Goal: Find specific page/section: Find specific page/section

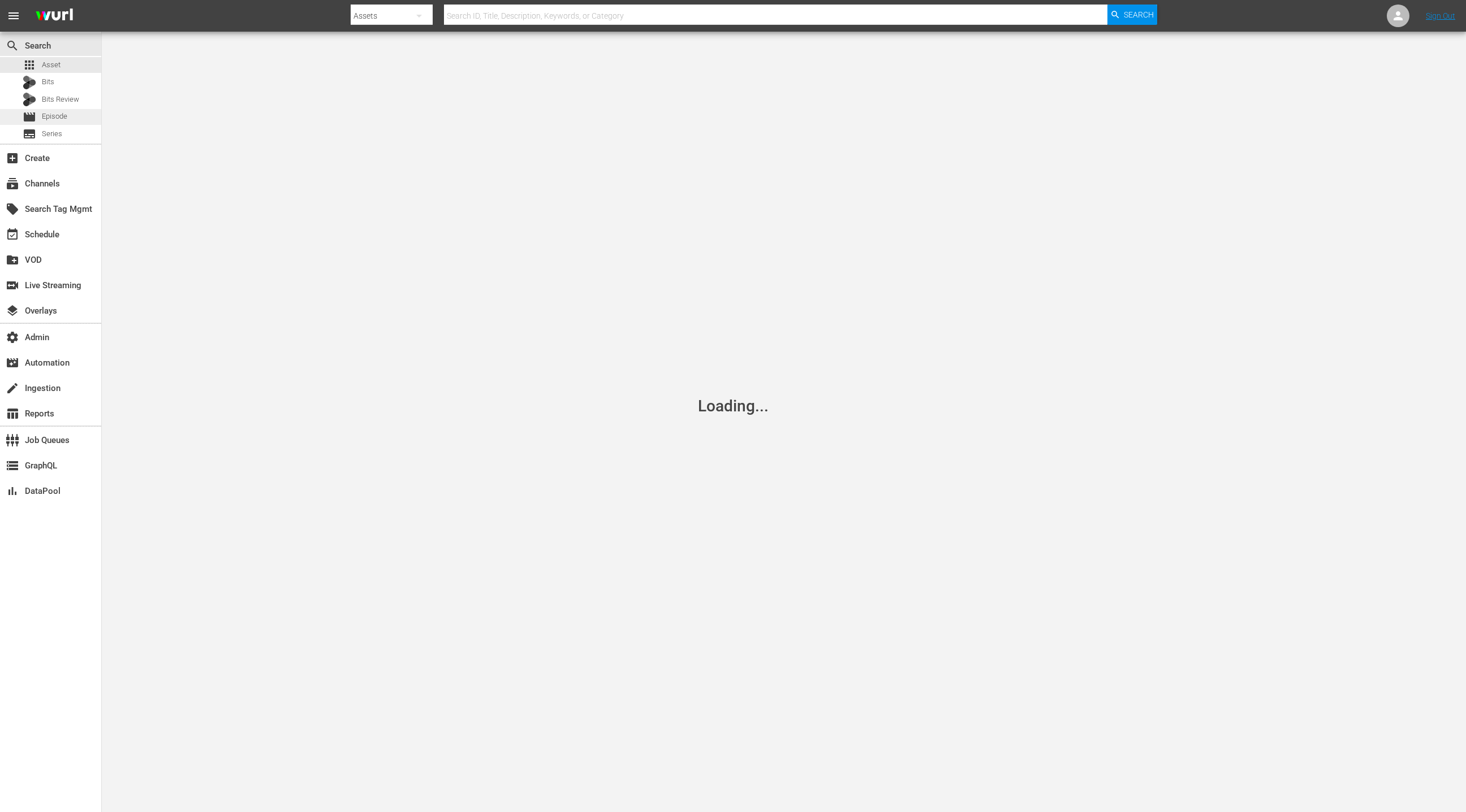
click at [76, 118] on div "movie Episode" at bounding box center [51, 116] width 102 height 15
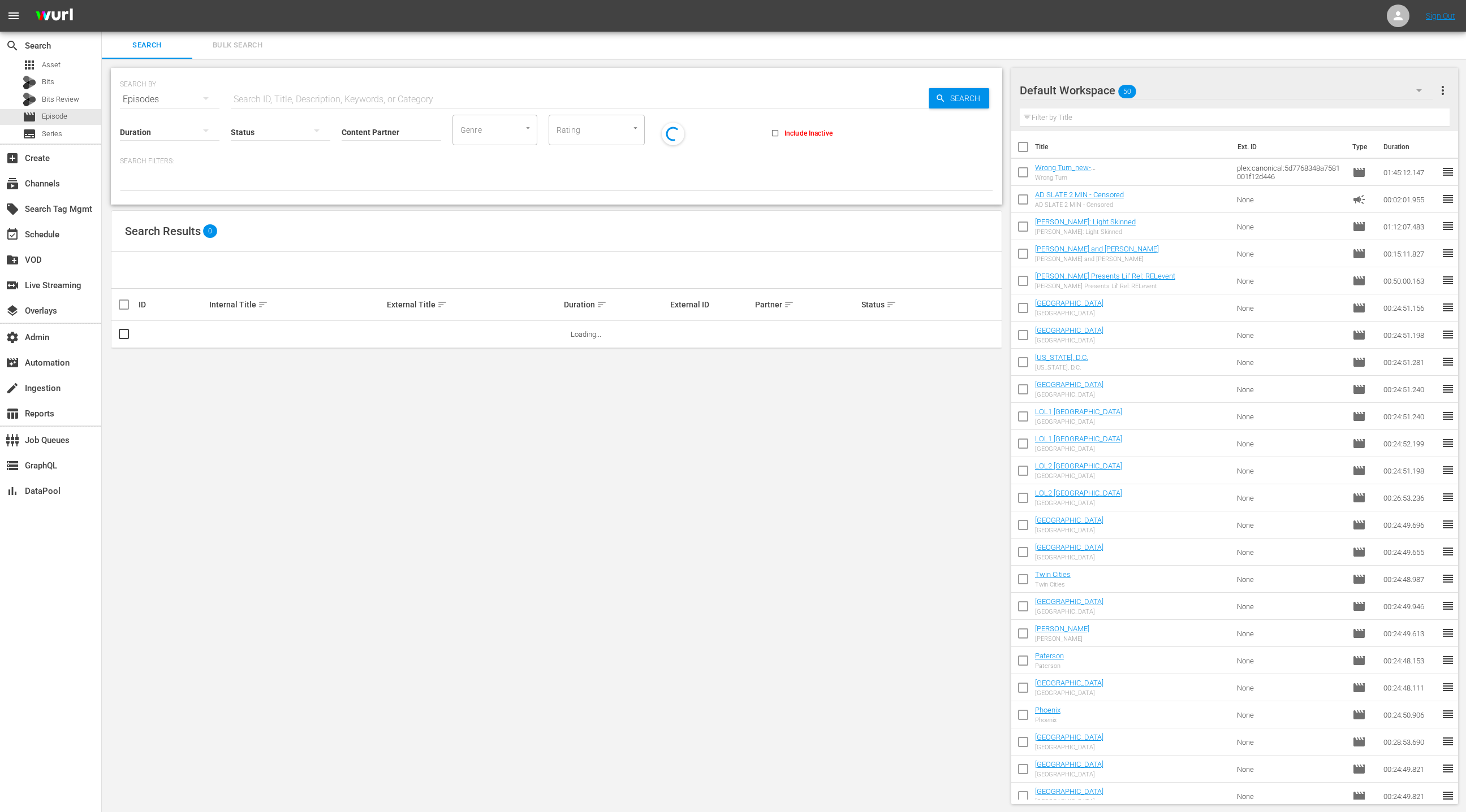
click at [371, 130] on input "Content Partner" at bounding box center [392, 132] width 100 height 41
click at [381, 166] on div "LOL (241)" at bounding box center [433, 163] width 166 height 27
type input "LOL (241)"
click at [314, 92] on input "text" at bounding box center [579, 100] width 698 height 27
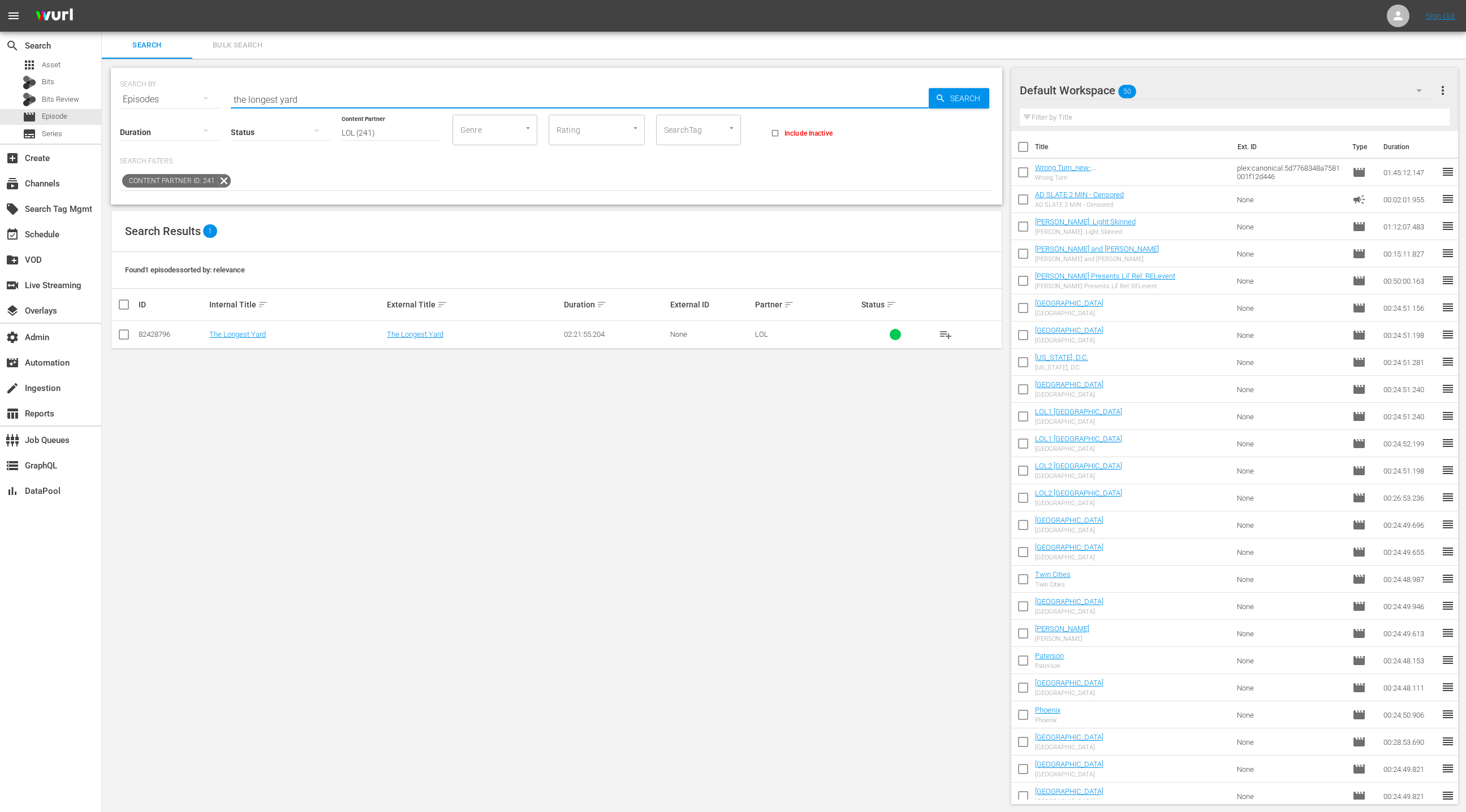
click at [237, 98] on input "the longest yard" at bounding box center [579, 100] width 698 height 27
drag, startPoint x: 237, startPoint y: 98, endPoint x: 323, endPoint y: 102, distance: 86.1
click at [323, 102] on input "the longest yard" at bounding box center [579, 100] width 698 height 27
click at [255, 94] on input "collateral" at bounding box center [579, 100] width 698 height 27
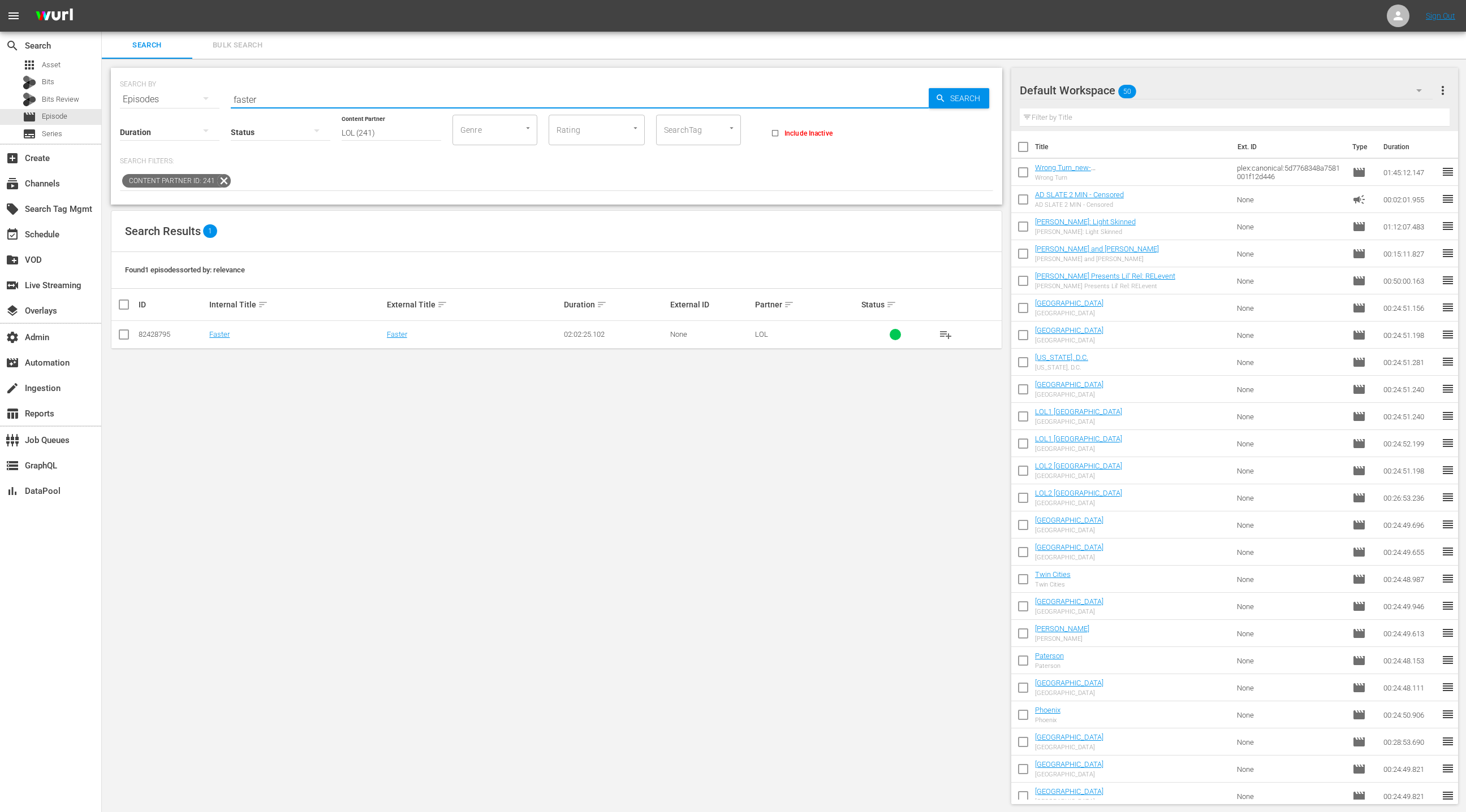
click at [243, 102] on input "faster" at bounding box center [579, 100] width 698 height 27
type input "trading palces"
click at [252, 97] on input "trading palces" at bounding box center [579, 100] width 698 height 27
drag, startPoint x: 252, startPoint y: 97, endPoint x: 309, endPoint y: 95, distance: 57.0
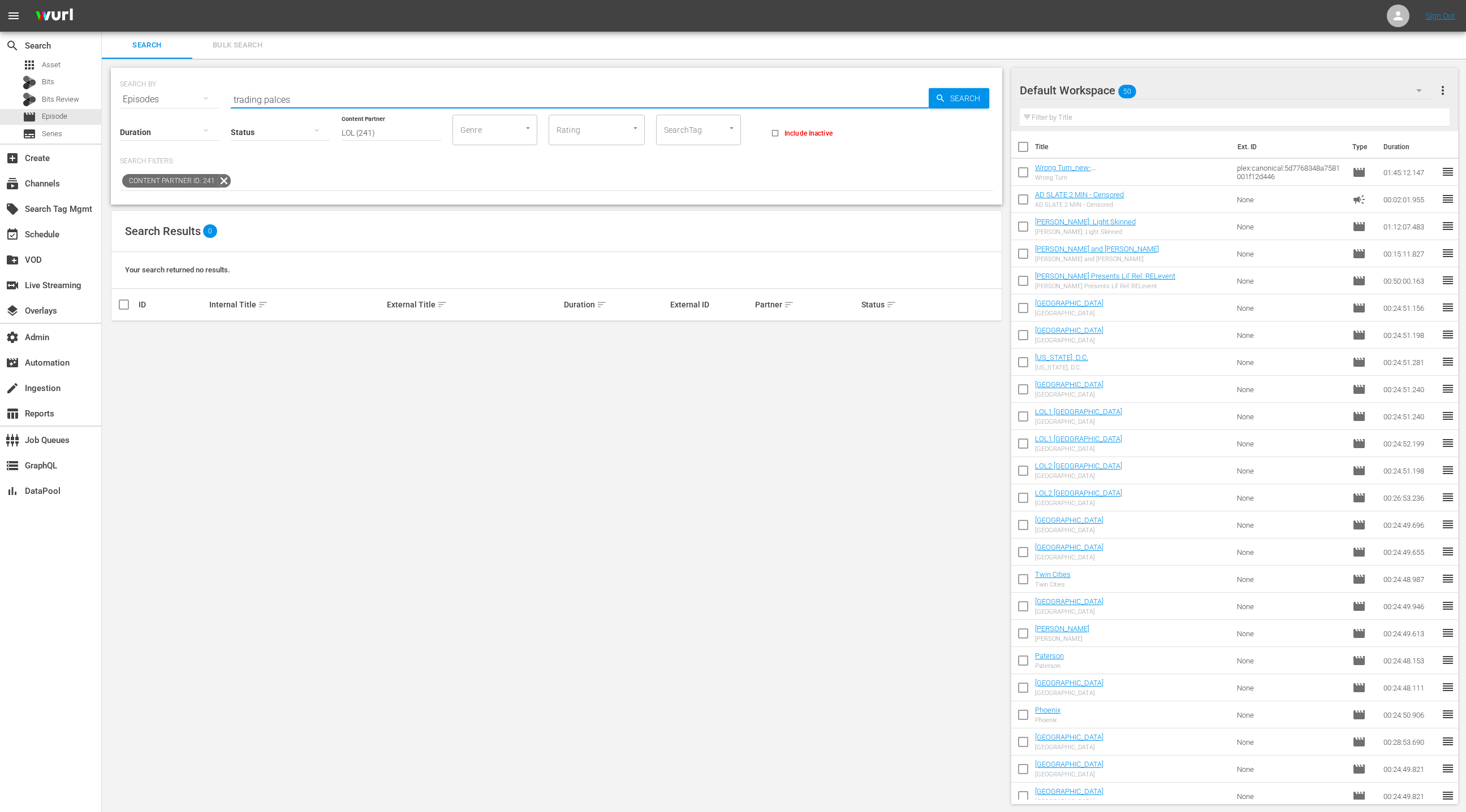
click at [309, 95] on input "trading palces" at bounding box center [579, 100] width 698 height 27
click at [63, 65] on div "apps Asset" at bounding box center [51, 64] width 102 height 15
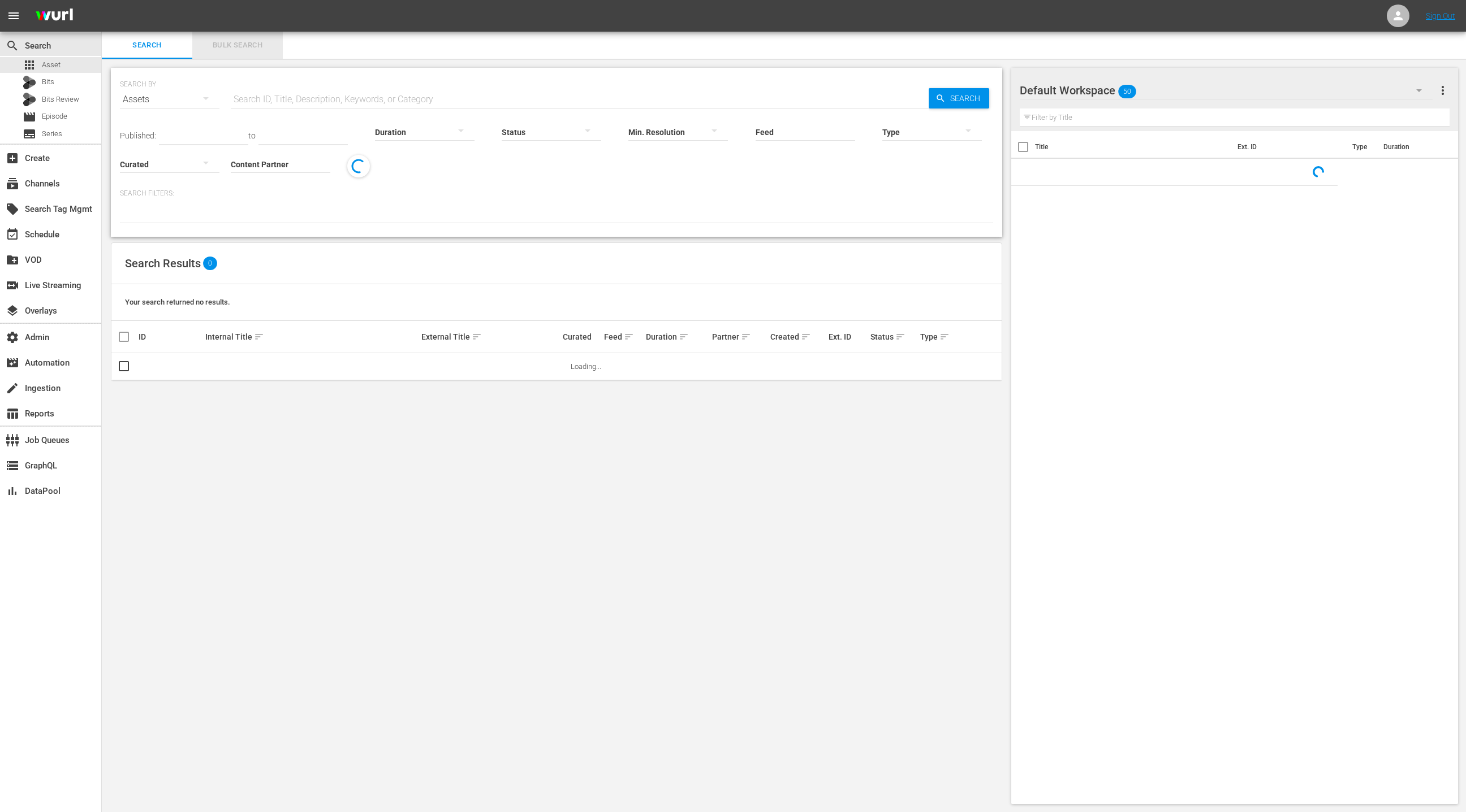
click at [237, 49] on span "Bulk Search" at bounding box center [238, 45] width 77 height 13
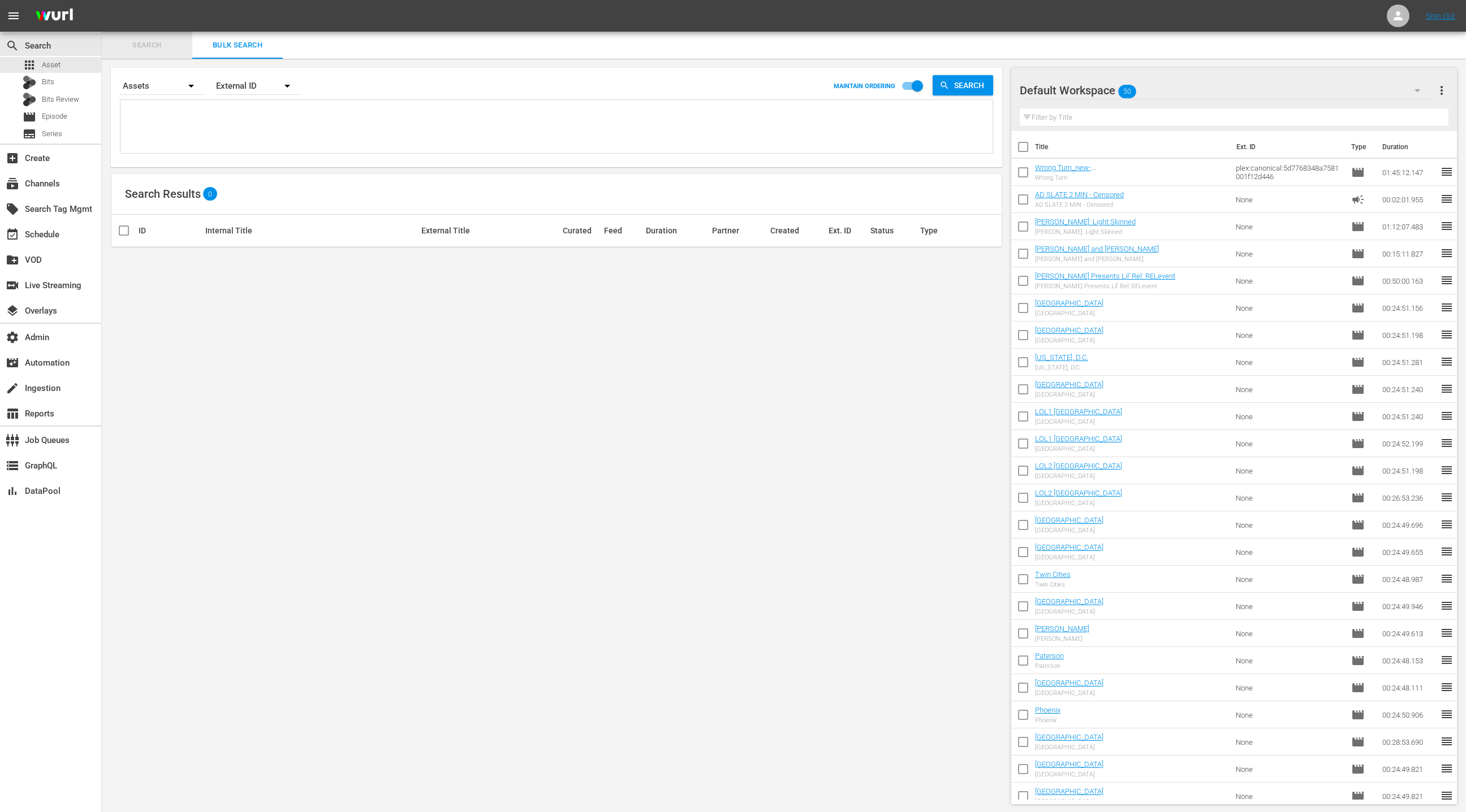
click at [165, 52] on button "Search" at bounding box center [147, 45] width 91 height 27
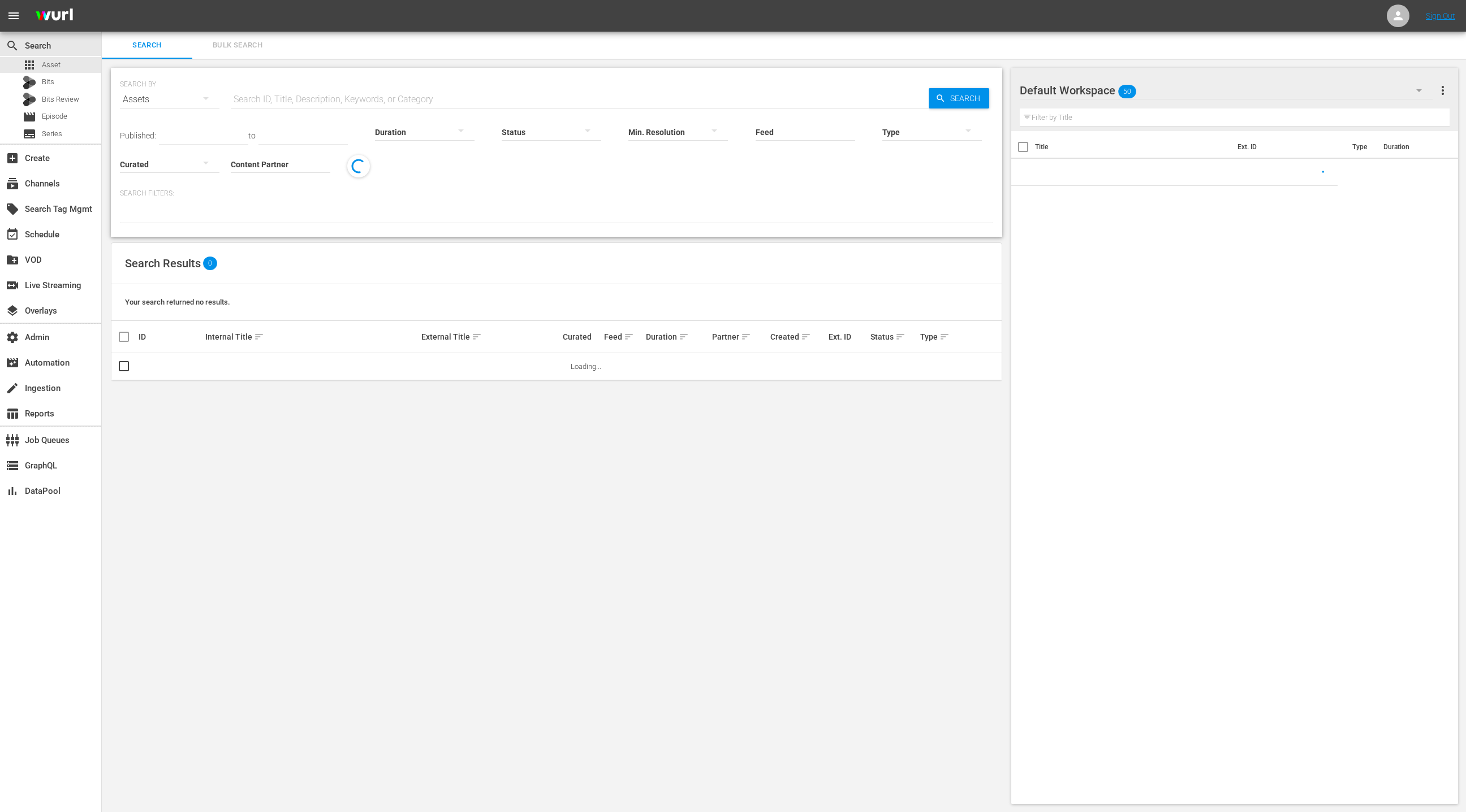
click at [265, 160] on input "Content Partner" at bounding box center [280, 165] width 100 height 41
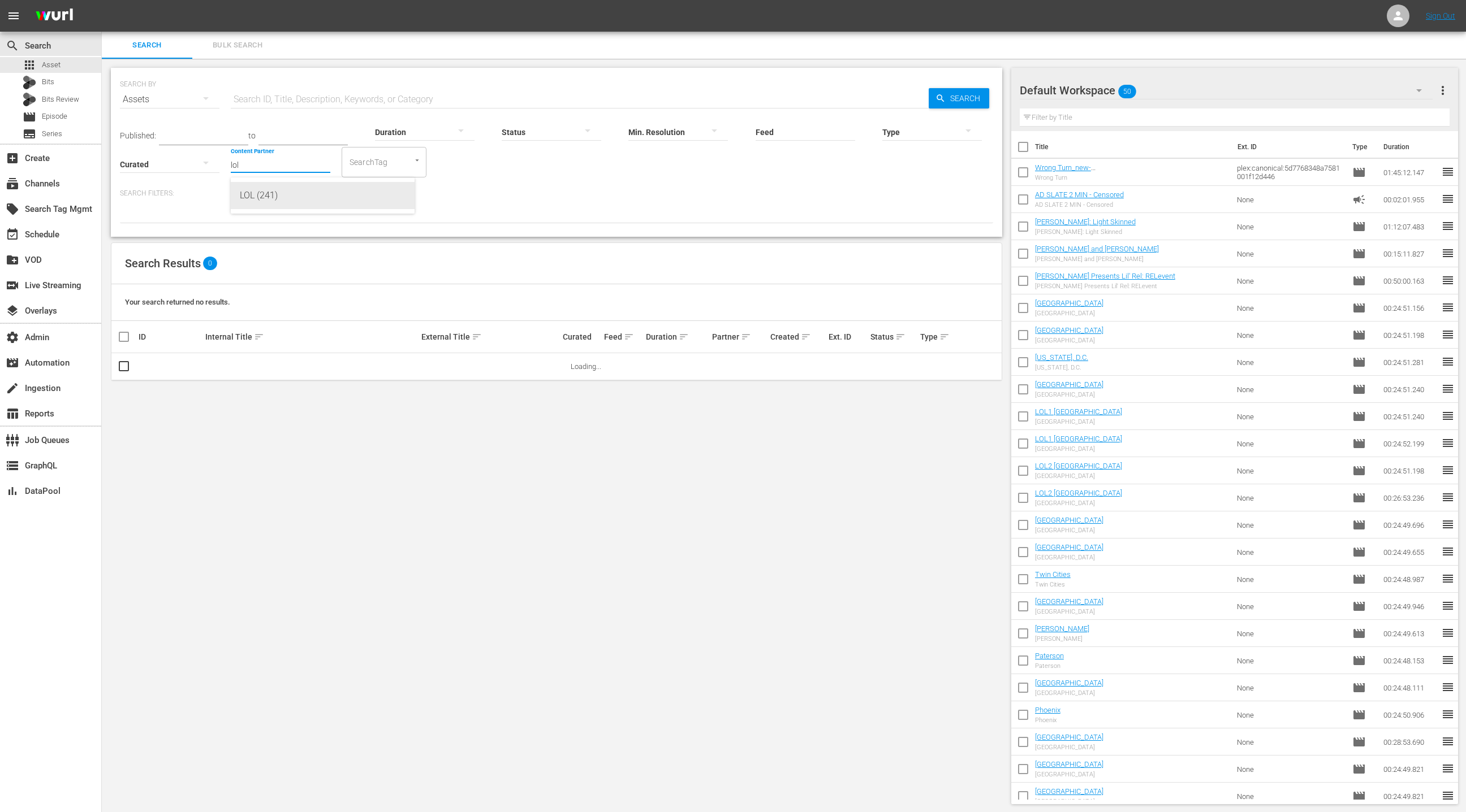
click at [284, 202] on div "LOL (241)" at bounding box center [322, 196] width 166 height 27
type input "LOL (241)"
